Goal: Obtain resource: Download file/media

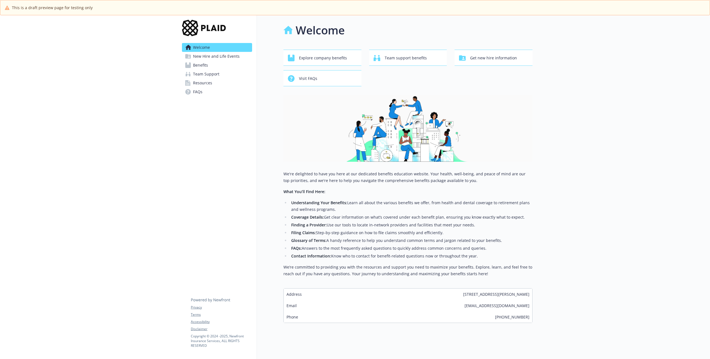
click at [201, 65] on span "Benefits" at bounding box center [200, 65] width 15 height 9
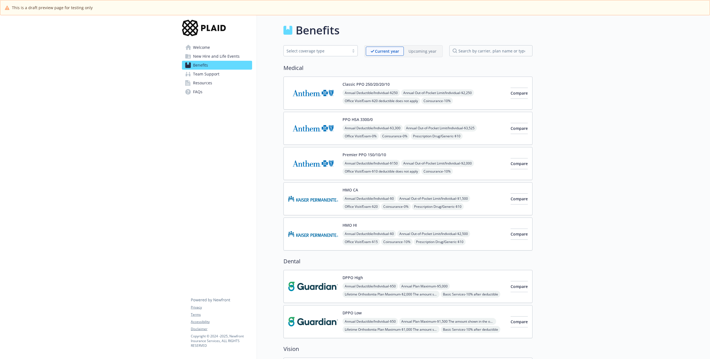
click at [363, 120] on button "PPO HSA 3300/0" at bounding box center [358, 120] width 30 height 6
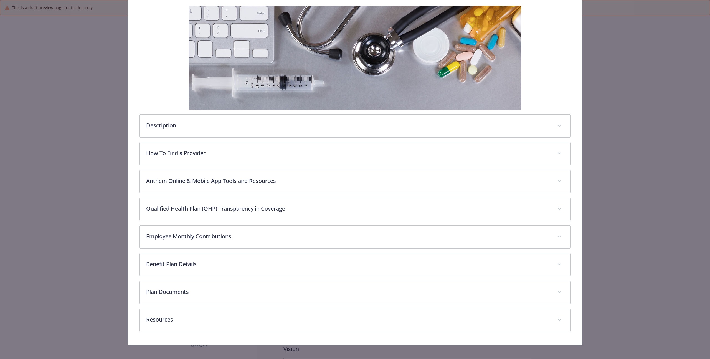
scroll to position [92, 0]
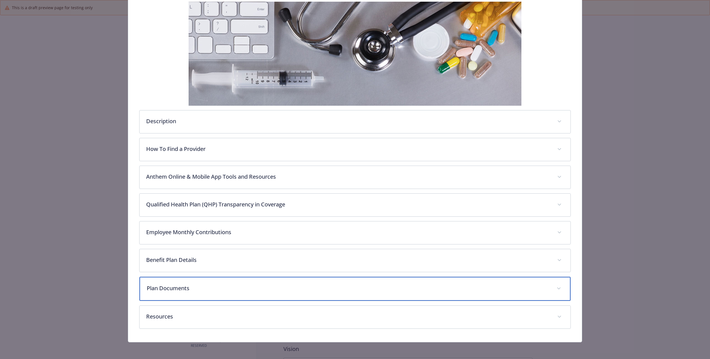
click at [199, 298] on div "Plan Documents" at bounding box center [355, 289] width 431 height 24
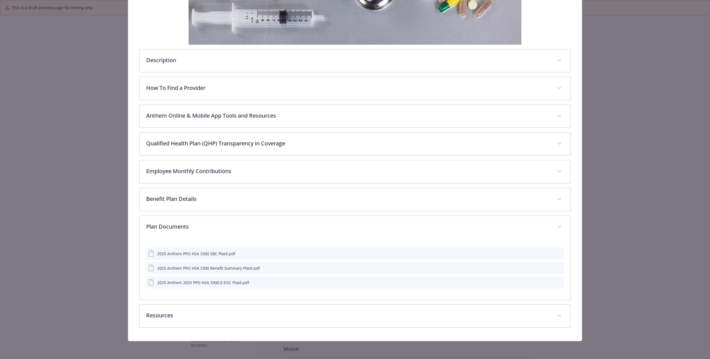
scroll to position [153, 0]
click at [208, 285] on div "2025 Anthem 2025 PPO HSA 3300.0 EOC Plaid.pdf" at bounding box center [203, 283] width 92 height 6
click at [548, 283] on icon "download file" at bounding box center [550, 282] width 4 height 4
